Goal: Task Accomplishment & Management: Manage account settings

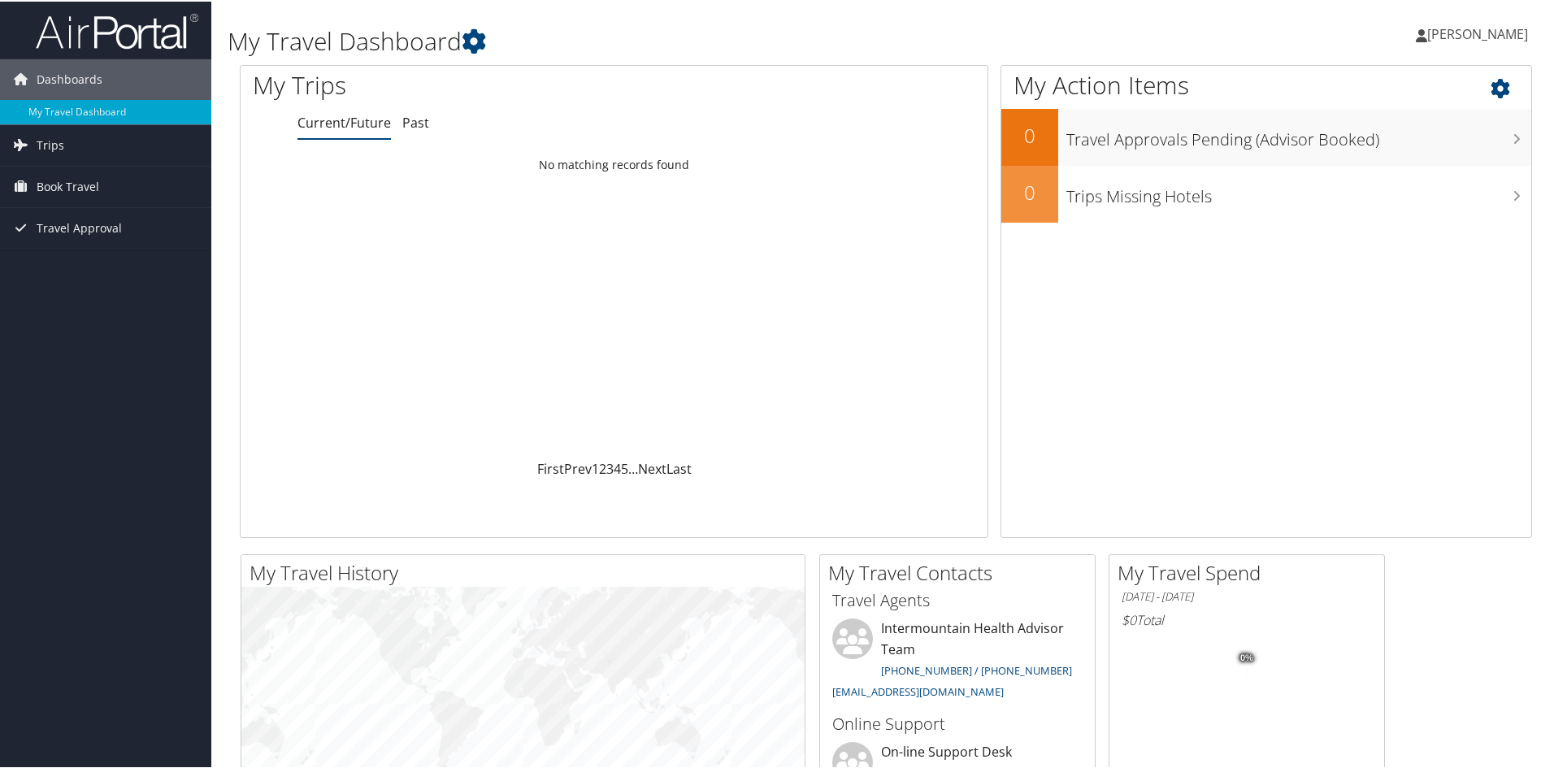
click at [1432, 396] on div "My Action Items 0 Travel Approvals Pending (Advisor Booked) 0 Trips Missing Hot…" at bounding box center [1265, 299] width 531 height 473
click at [1498, 29] on span "[PERSON_NAME]" at bounding box center [1477, 33] width 101 height 18
click at [1389, 93] on link "My Settings" at bounding box center [1434, 90] width 181 height 28
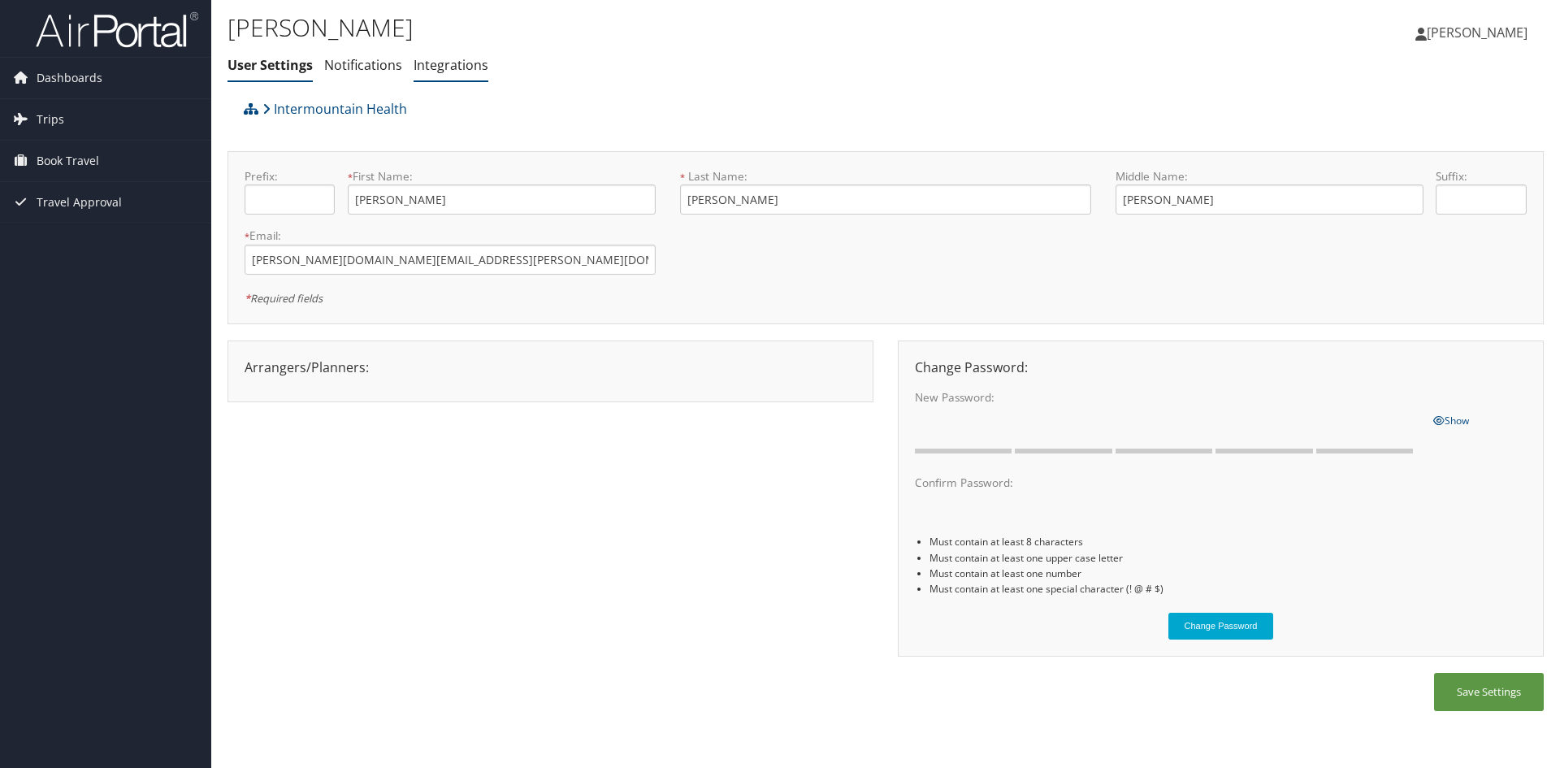
click at [450, 67] on link "Integrations" at bounding box center [451, 65] width 75 height 18
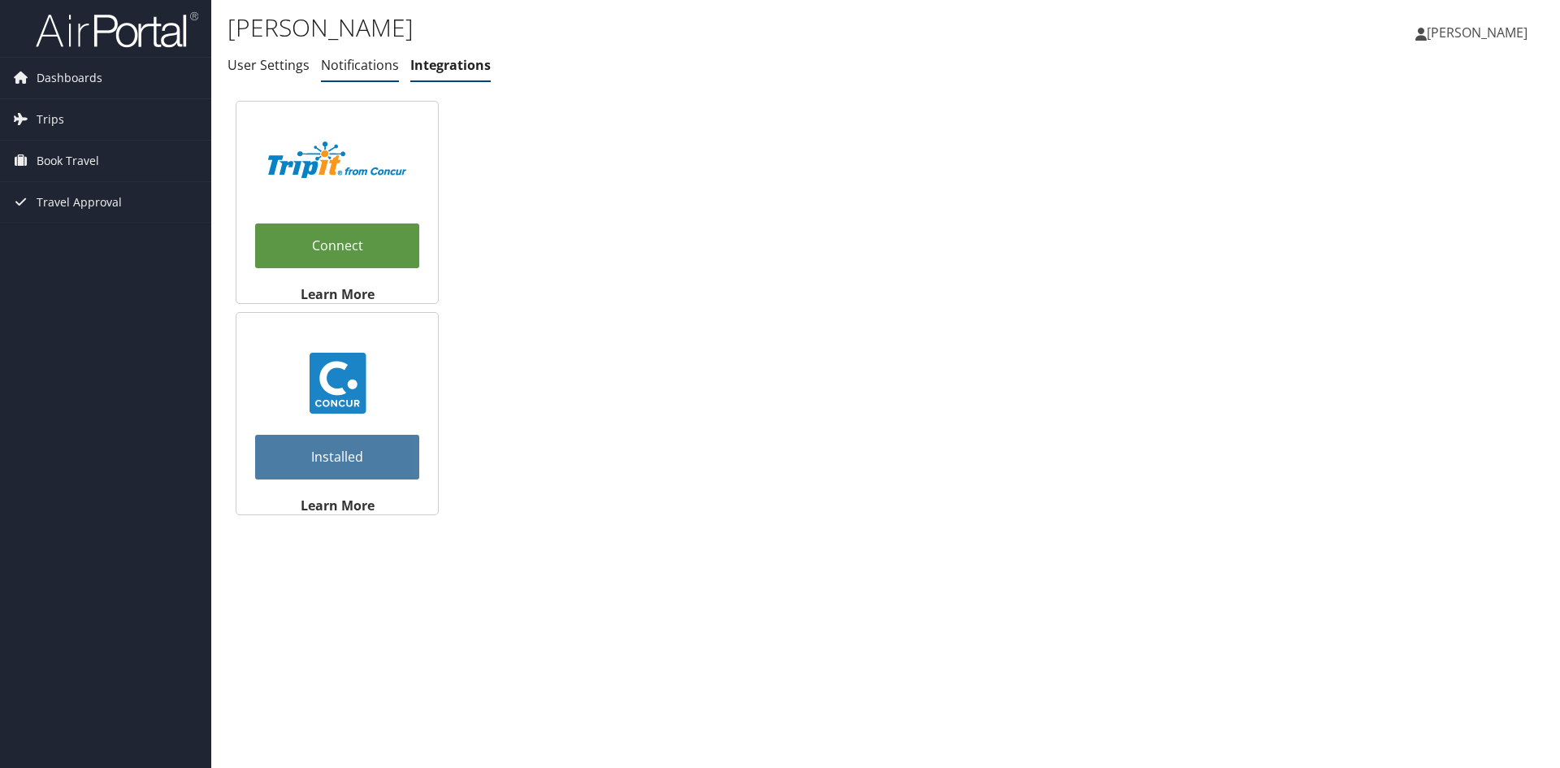
click at [360, 63] on link "Notifications" at bounding box center [360, 65] width 78 height 18
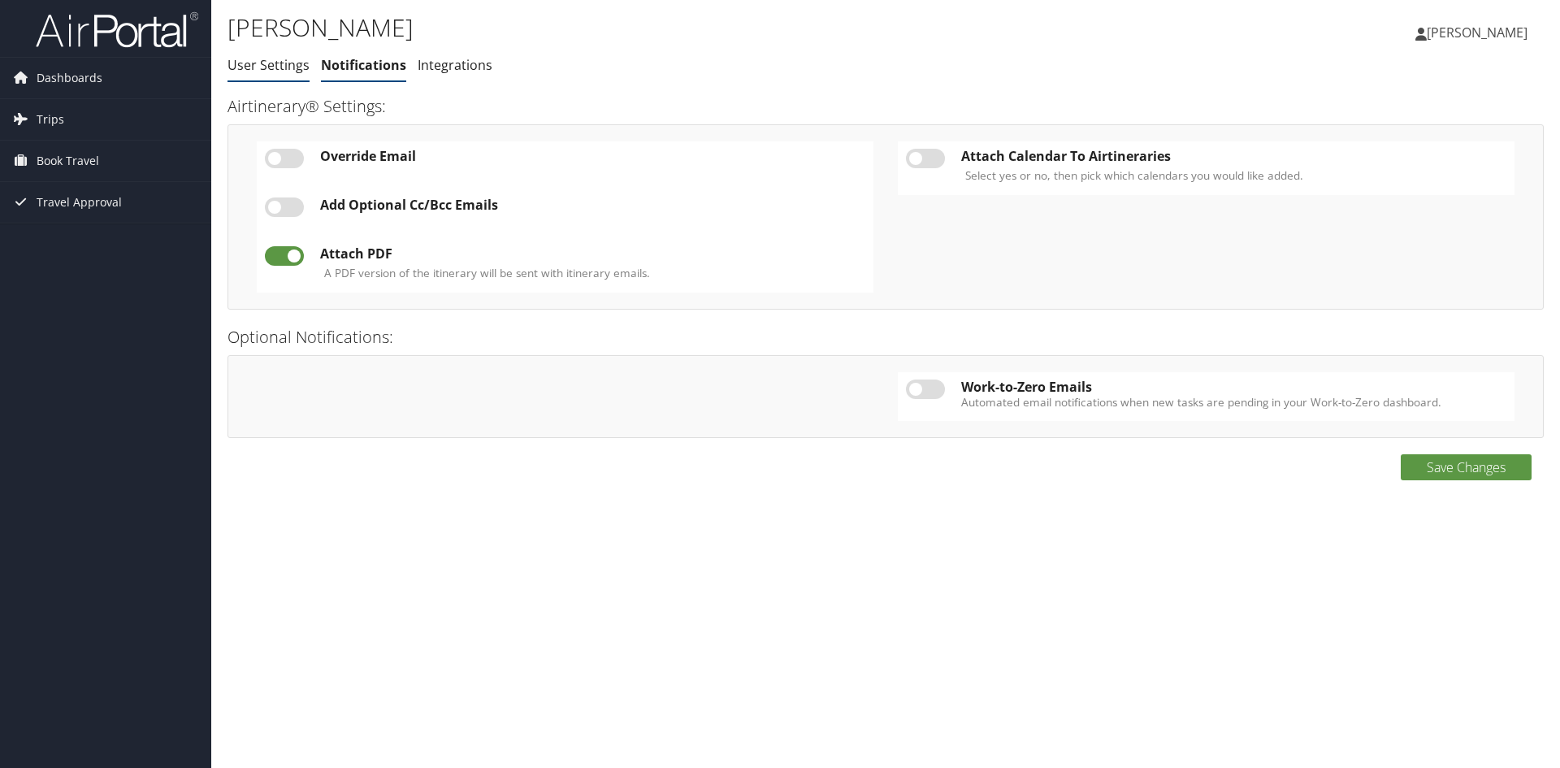
click at [267, 61] on link "User Settings" at bounding box center [269, 65] width 82 height 18
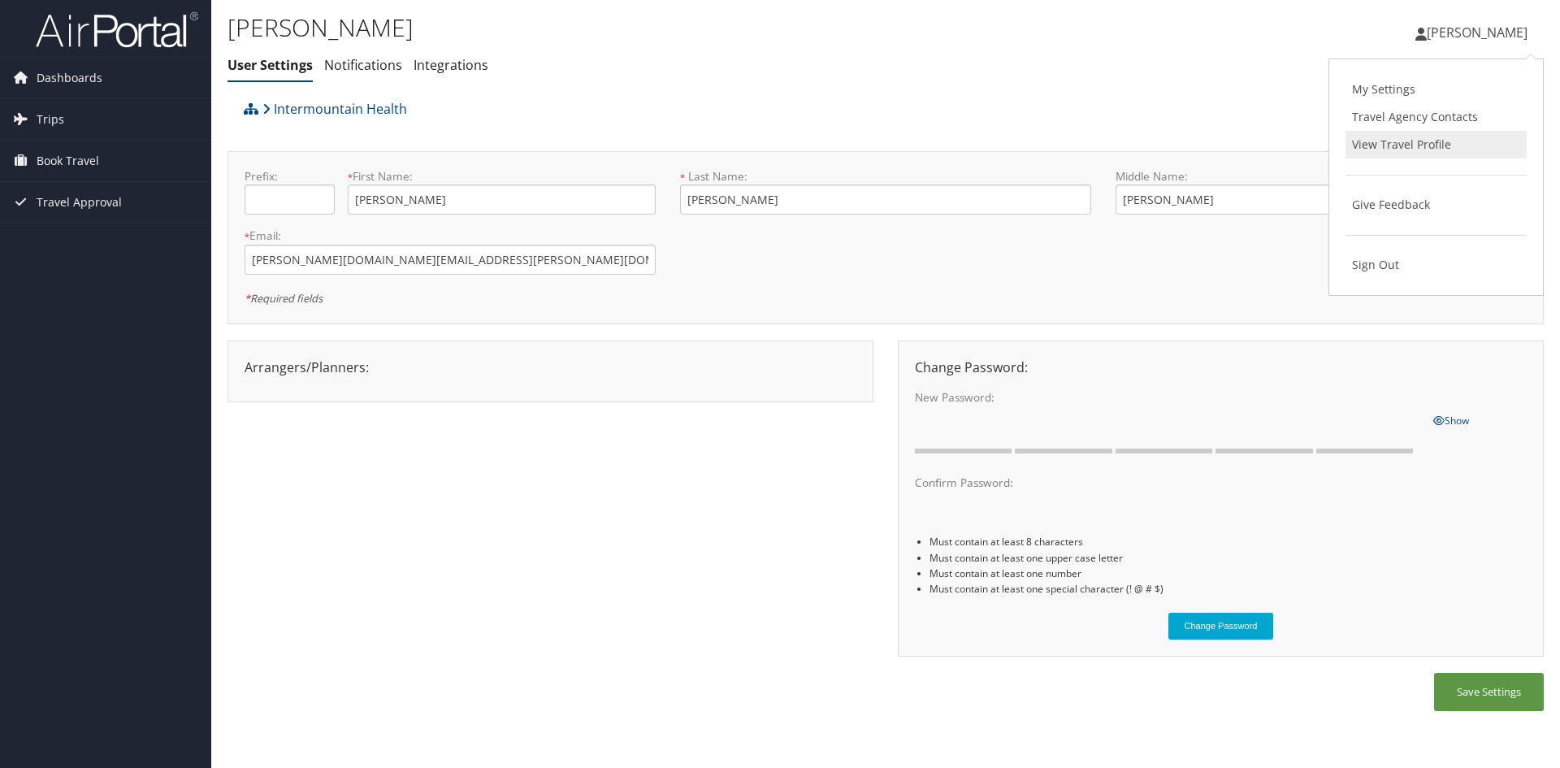
click at [1415, 145] on link "View Travel Profile" at bounding box center [1436, 145] width 181 height 28
